Goal: Participate in discussion: Engage in conversation with other users on a specific topic

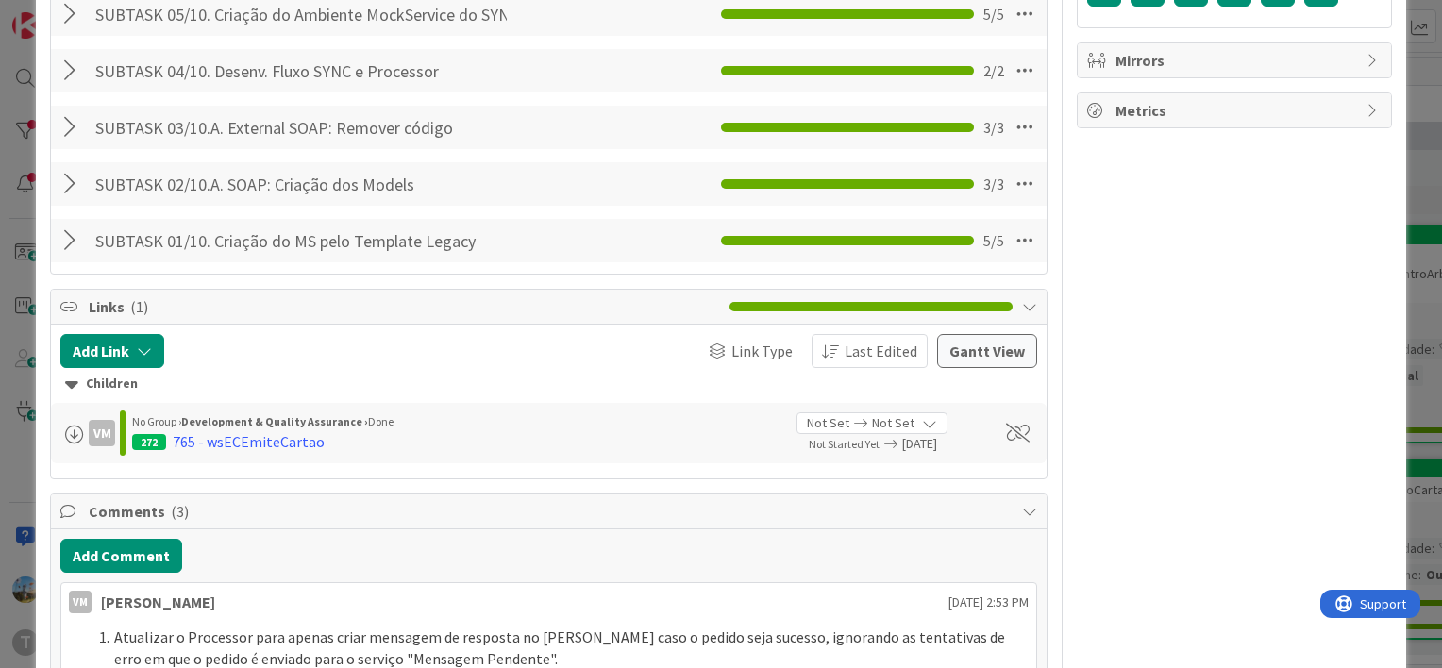
scroll to position [755, 0]
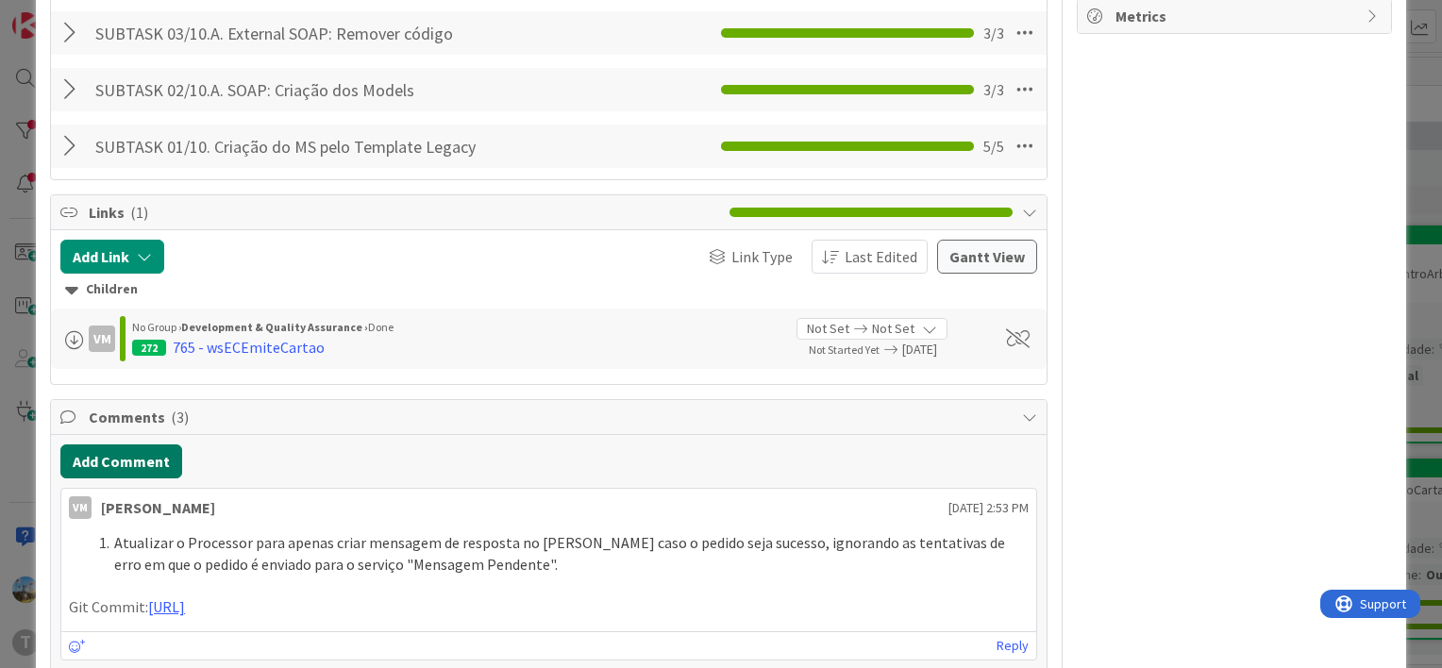
click at [140, 459] on button "Add Comment" at bounding box center [121, 461] width 122 height 34
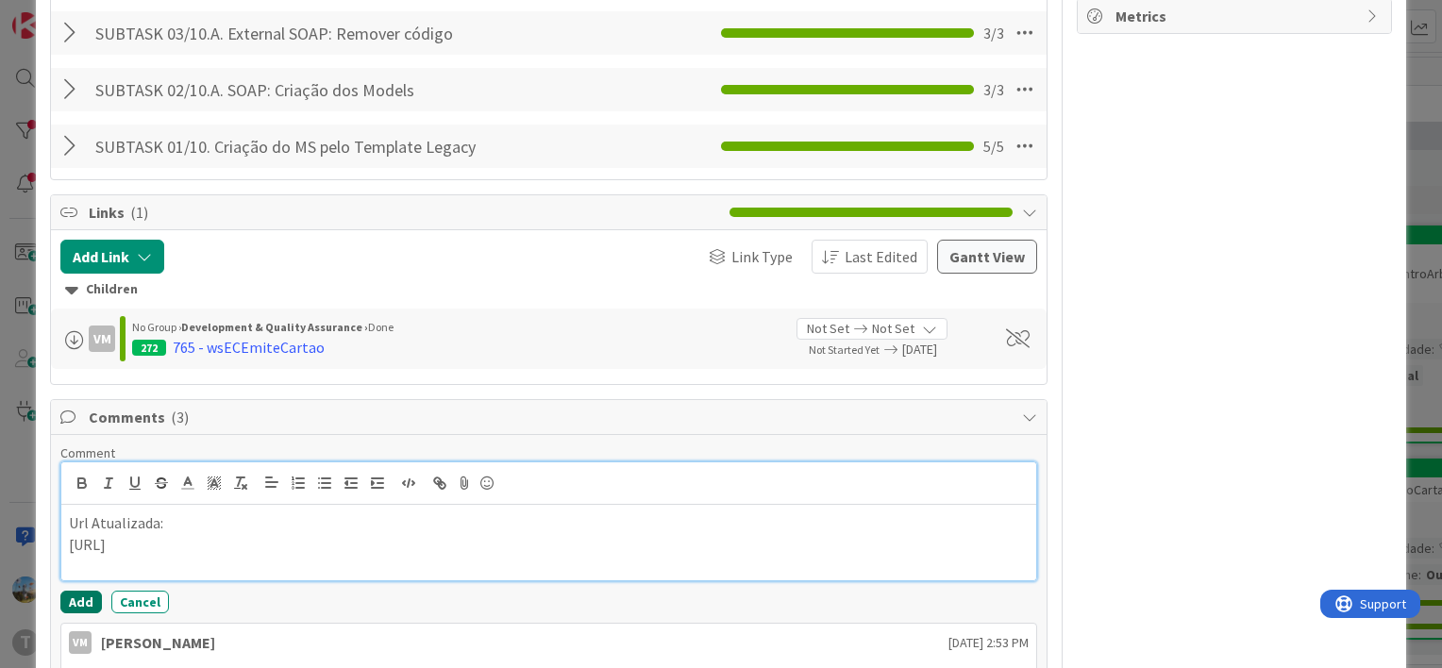
click at [86, 605] on button "Add" at bounding box center [81, 602] width 42 height 23
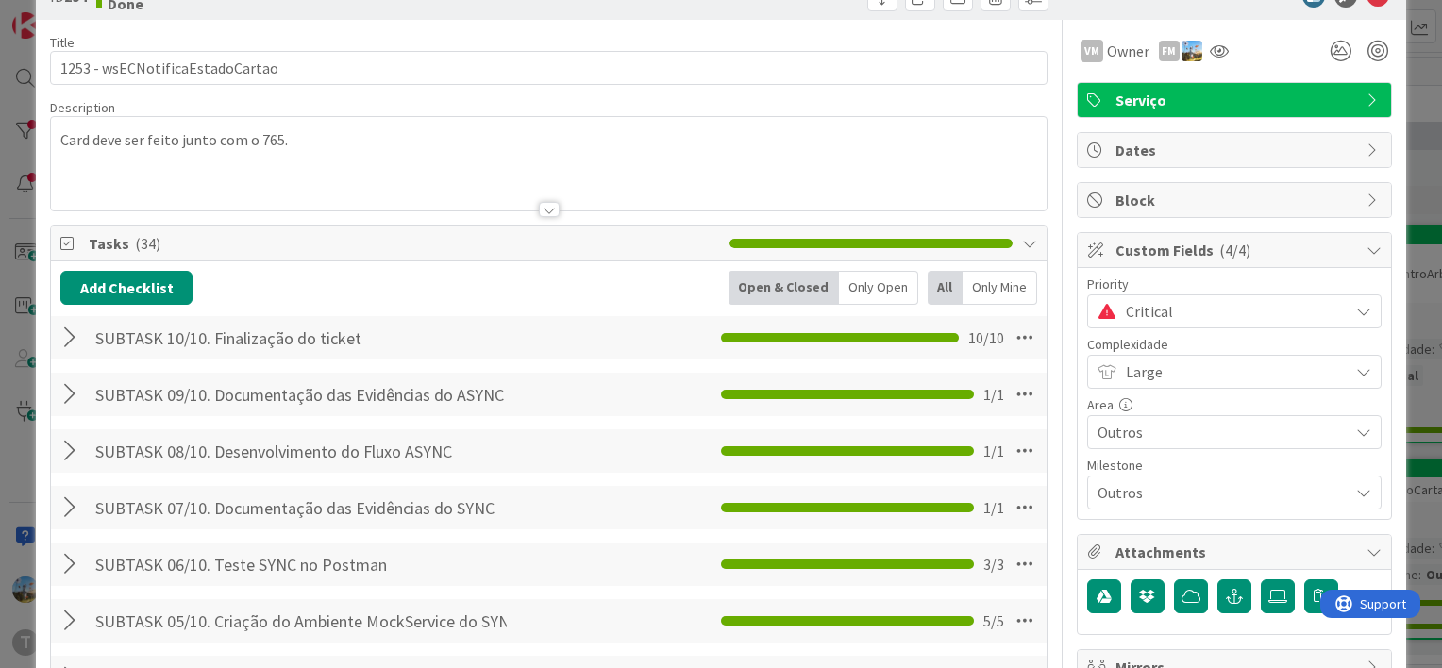
scroll to position [0, 0]
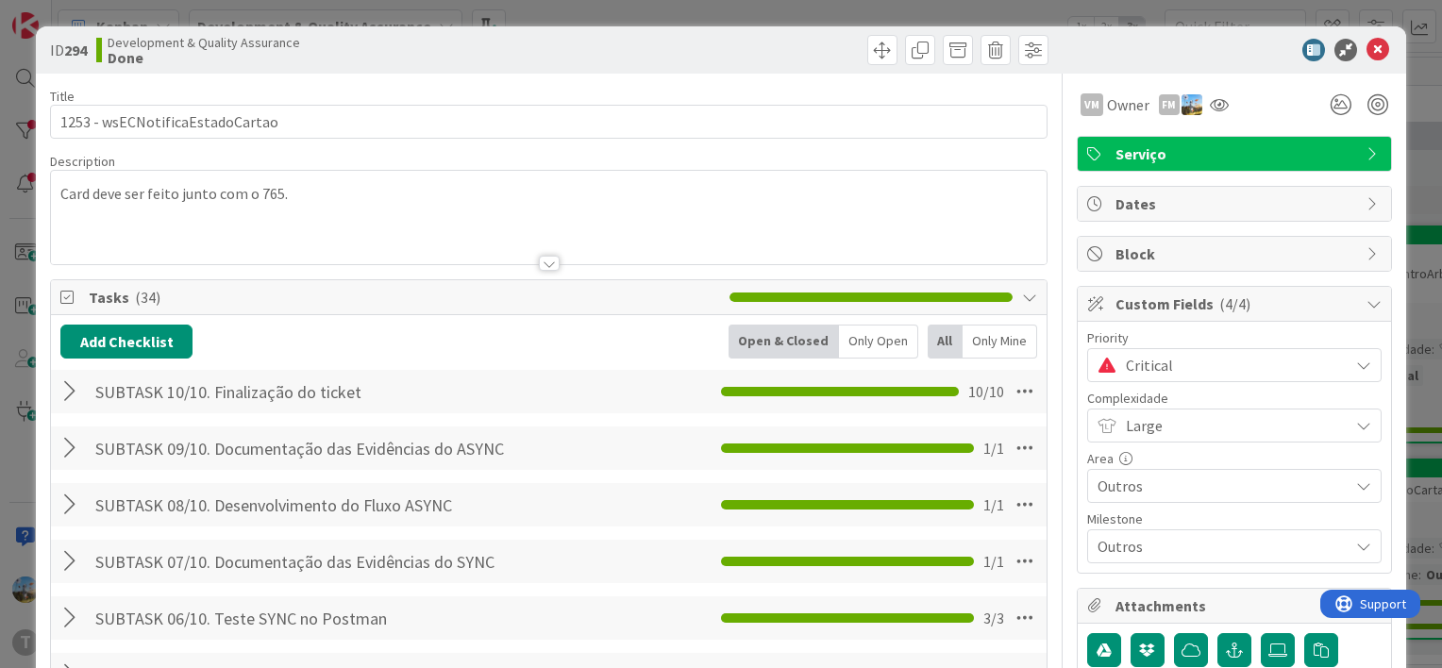
click at [1223, 358] on span "Critical" at bounding box center [1231, 365] width 213 height 26
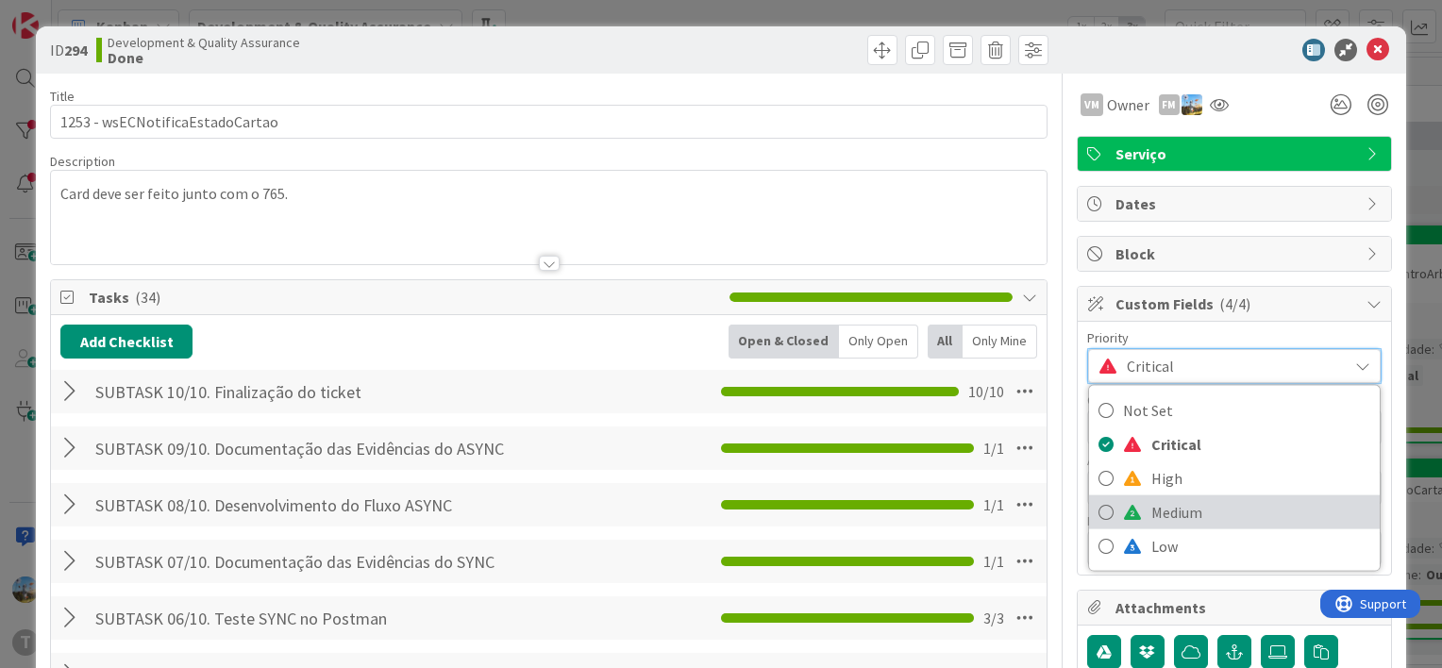
click at [1189, 512] on span "Medium" at bounding box center [1260, 512] width 219 height 28
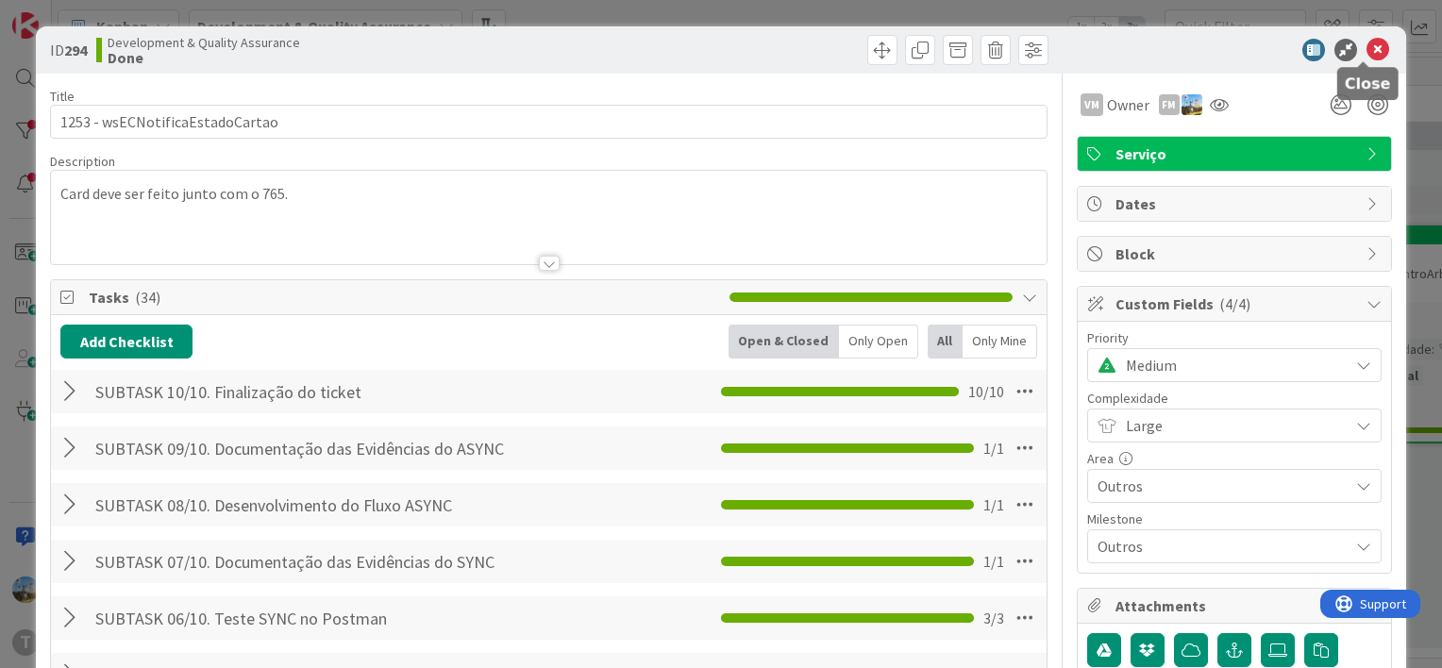
click at [1366, 46] on icon at bounding box center [1377, 50] width 23 height 23
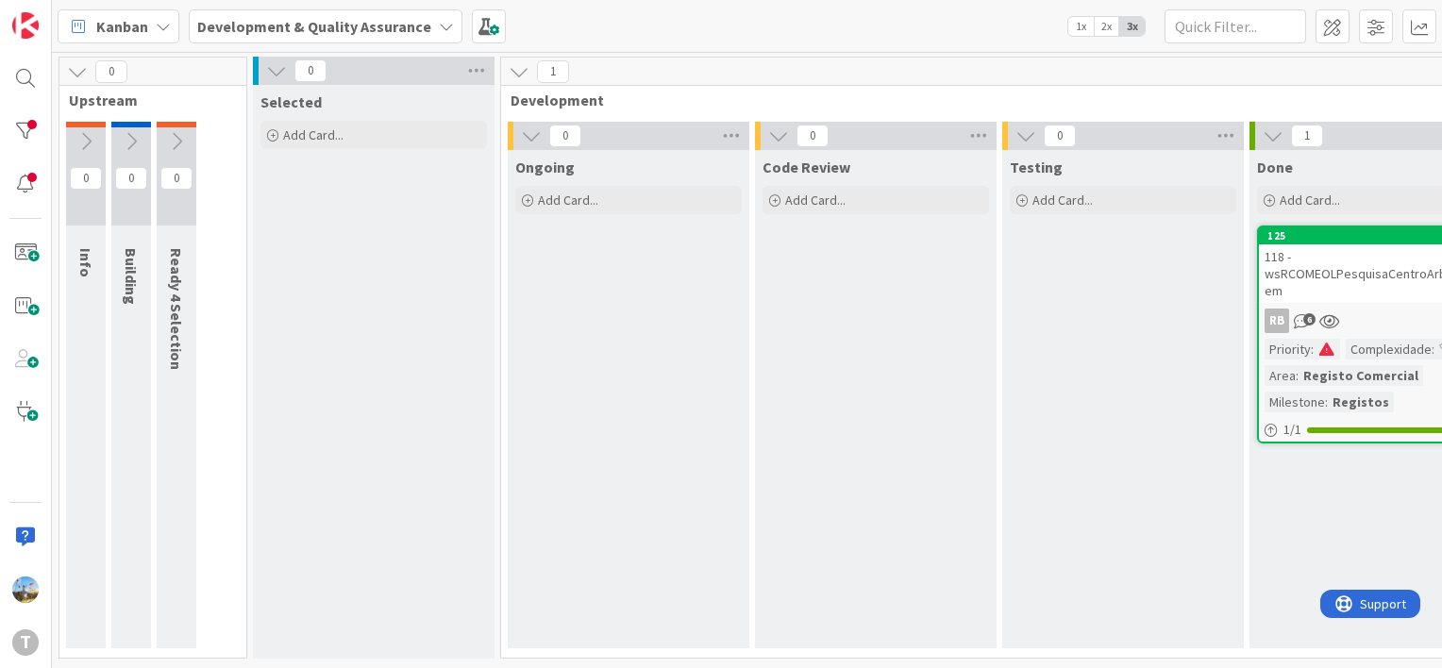
click at [1389, 298] on div "118 - wsRCOMEOLPesquisaCentroArbitragem" at bounding box center [1369, 273] width 223 height 58
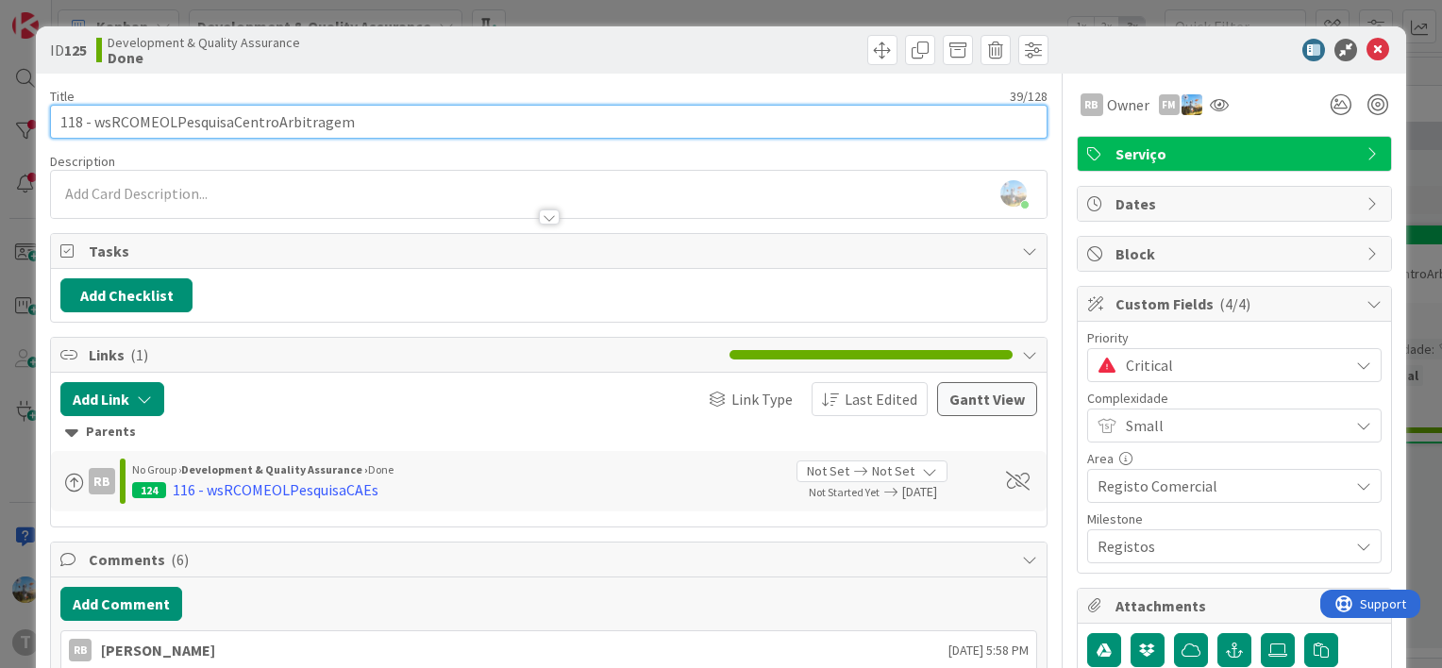
drag, startPoint x: 424, startPoint y: 128, endPoint x: 89, endPoint y: 123, distance: 335.0
click at [89, 123] on input "118 - wsRCOMEOLPesquisaCentroArbitragem" at bounding box center [548, 122] width 997 height 34
